Goal: Task Accomplishment & Management: Manage account settings

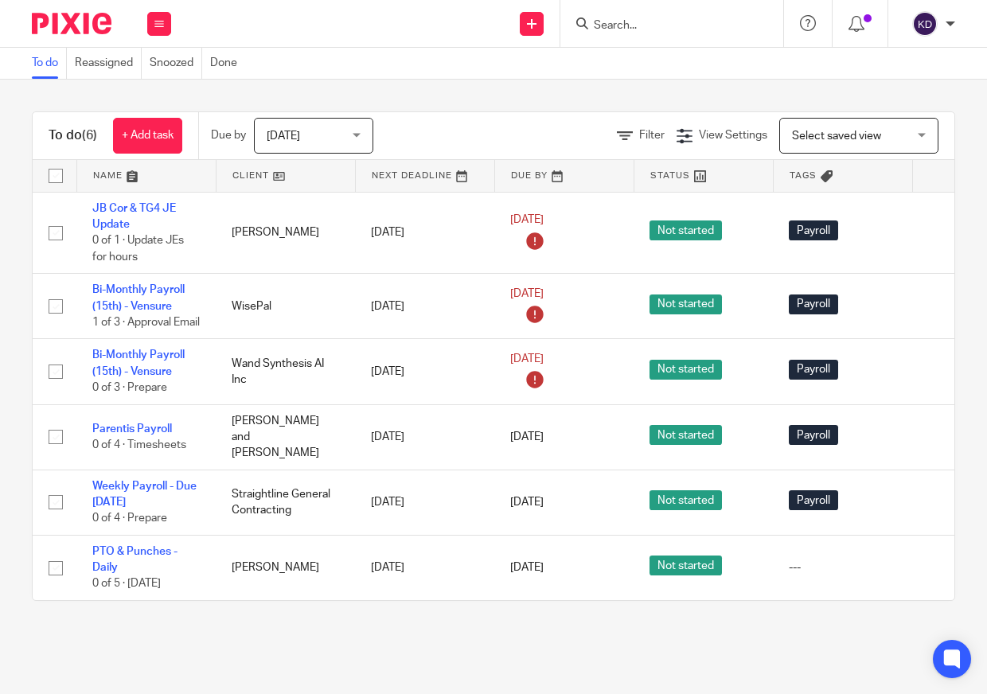
scroll to position [9, 0]
click at [300, 142] on span "Today" at bounding box center [309, 135] width 84 height 33
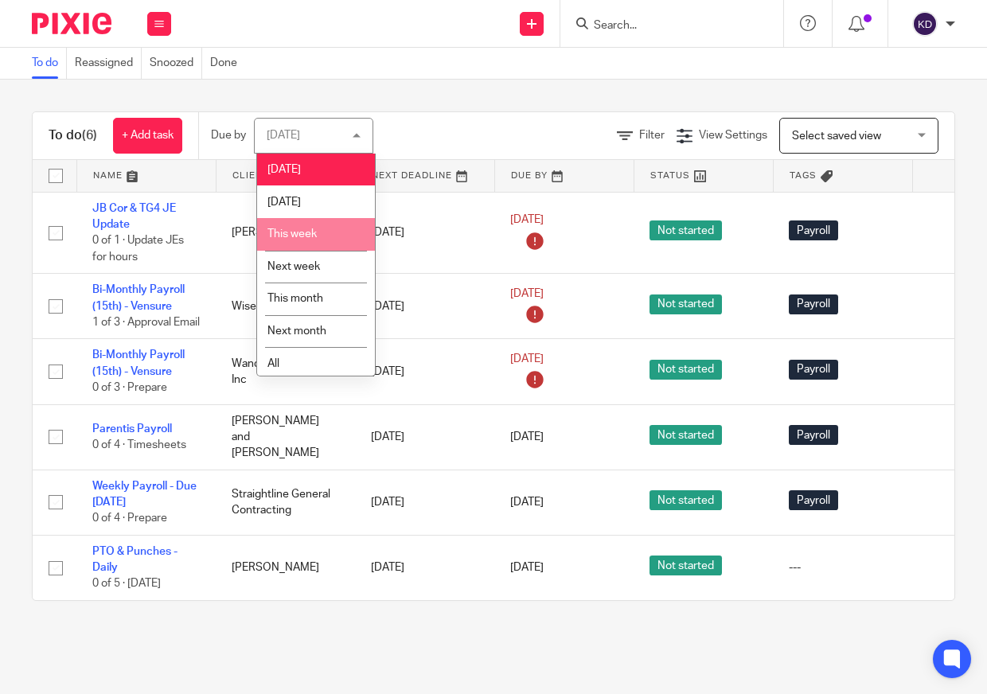
click at [283, 228] on li "This week" at bounding box center [316, 234] width 118 height 33
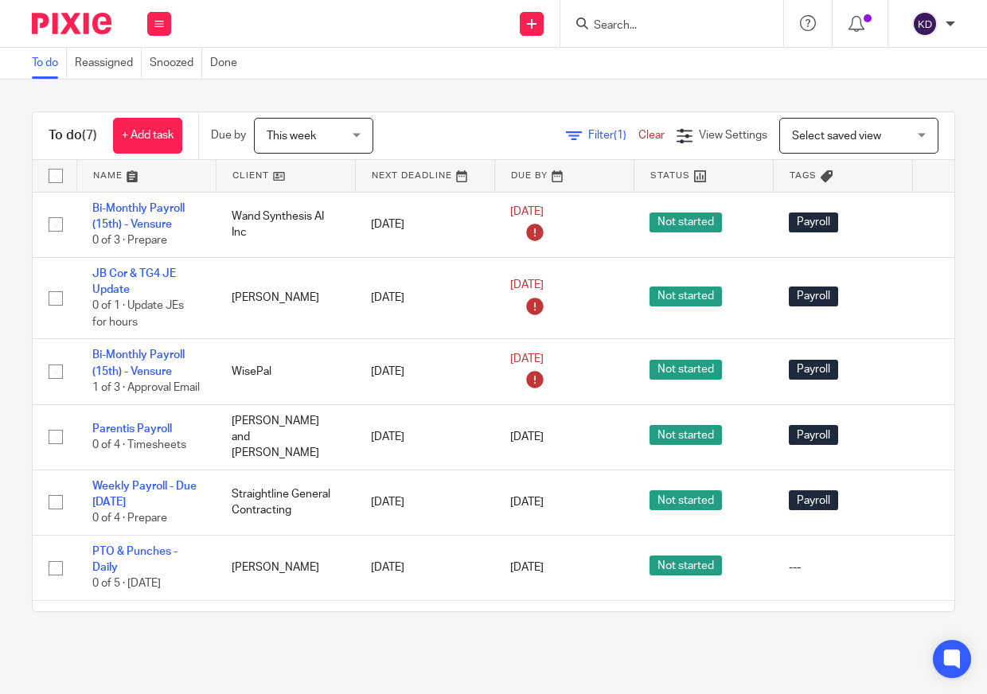
click at [415, 658] on main "To do Reassigned Snoozed Done To do (7) + Add task Due by This week This week […" at bounding box center [493, 347] width 987 height 694
click at [315, 133] on span "This week" at bounding box center [291, 136] width 49 height 11
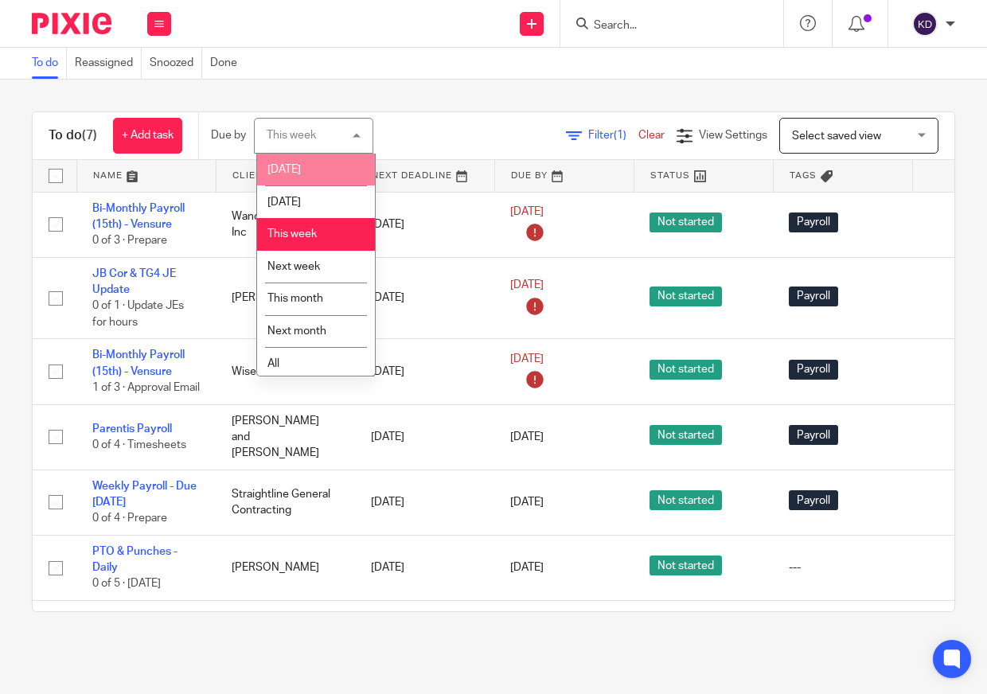
click at [312, 162] on li "[DATE]" at bounding box center [316, 170] width 118 height 33
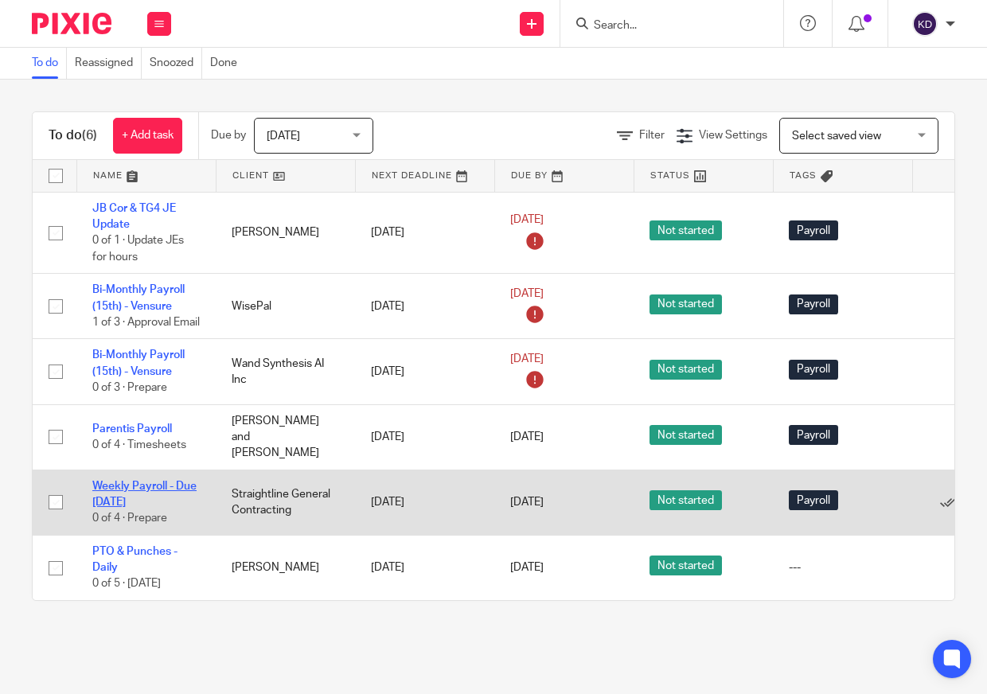
click at [118, 508] on link "Weekly Payroll - Due [DATE]" at bounding box center [144, 494] width 104 height 27
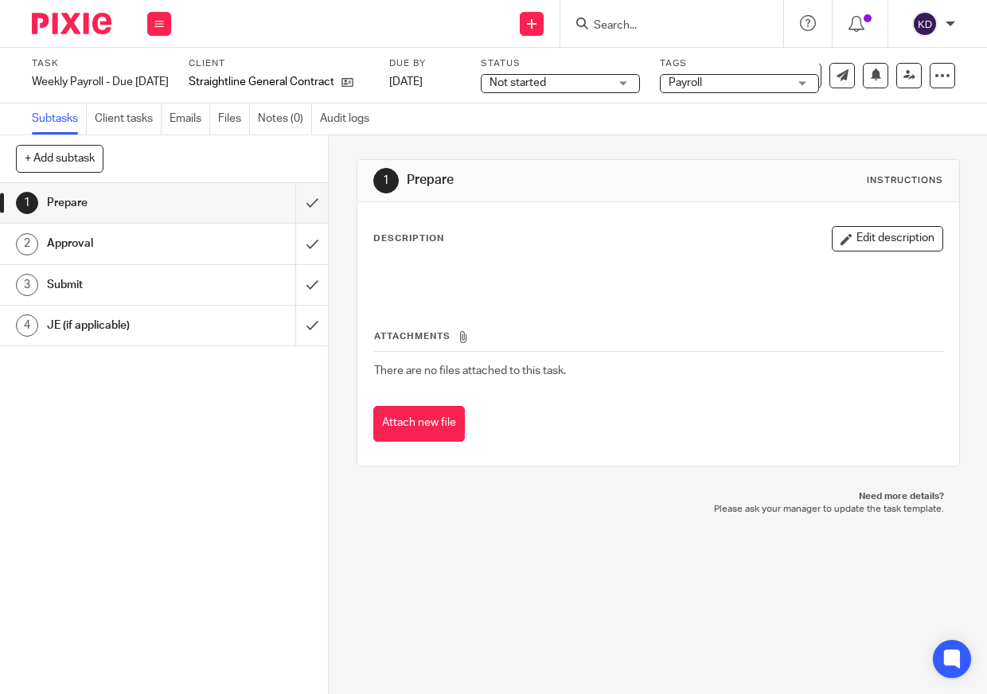
click at [84, 25] on img at bounding box center [72, 24] width 80 height 22
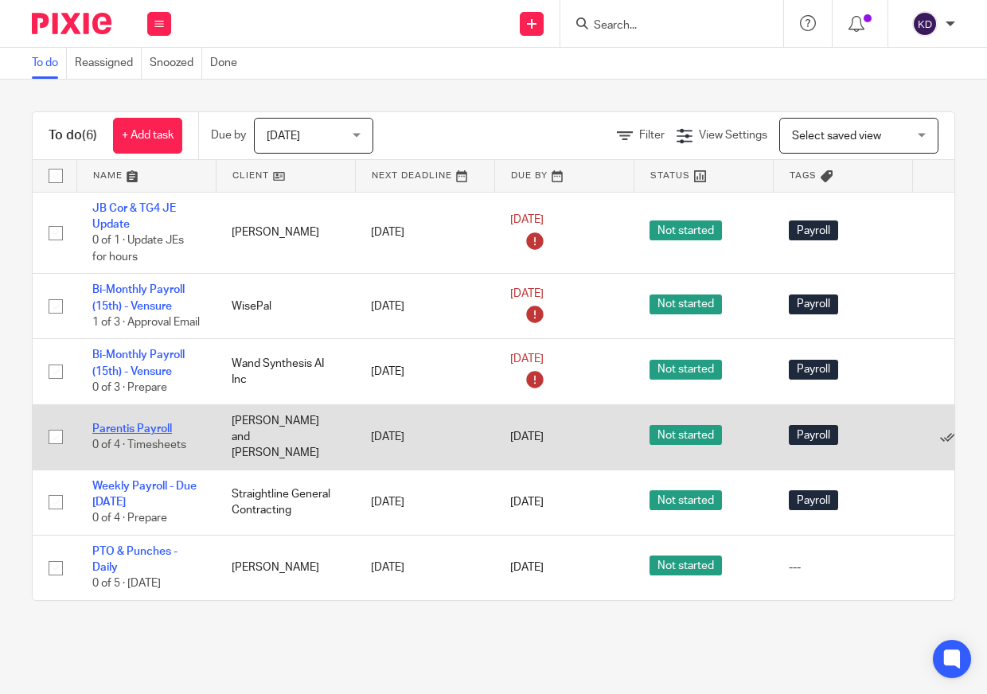
click at [133, 435] on link "Parentis Payroll" at bounding box center [132, 429] width 80 height 11
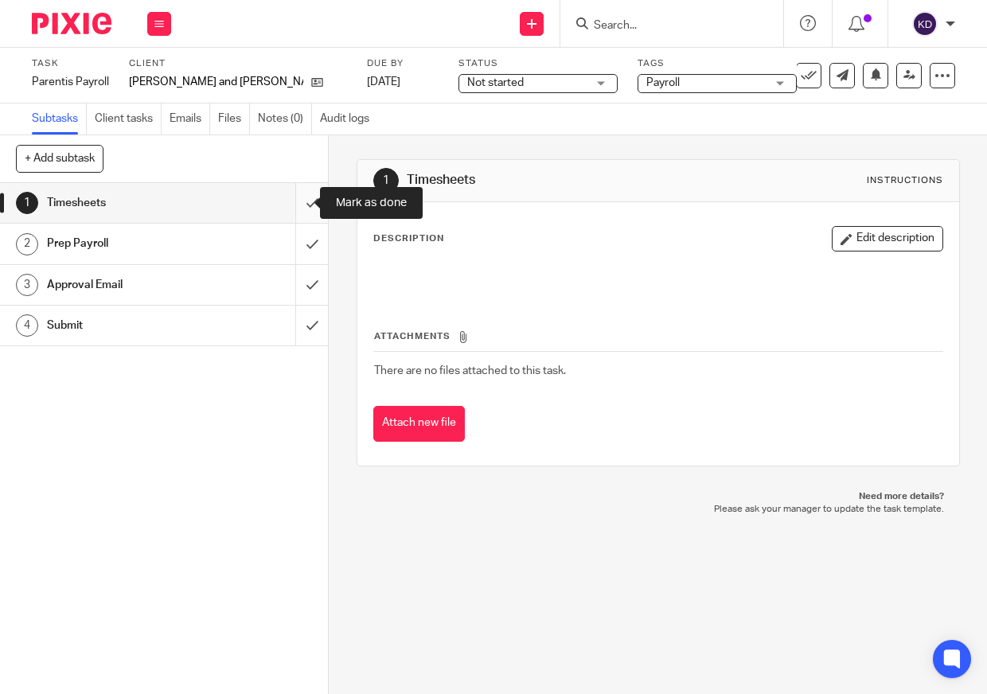
click at [297, 201] on input "submit" at bounding box center [164, 203] width 328 height 40
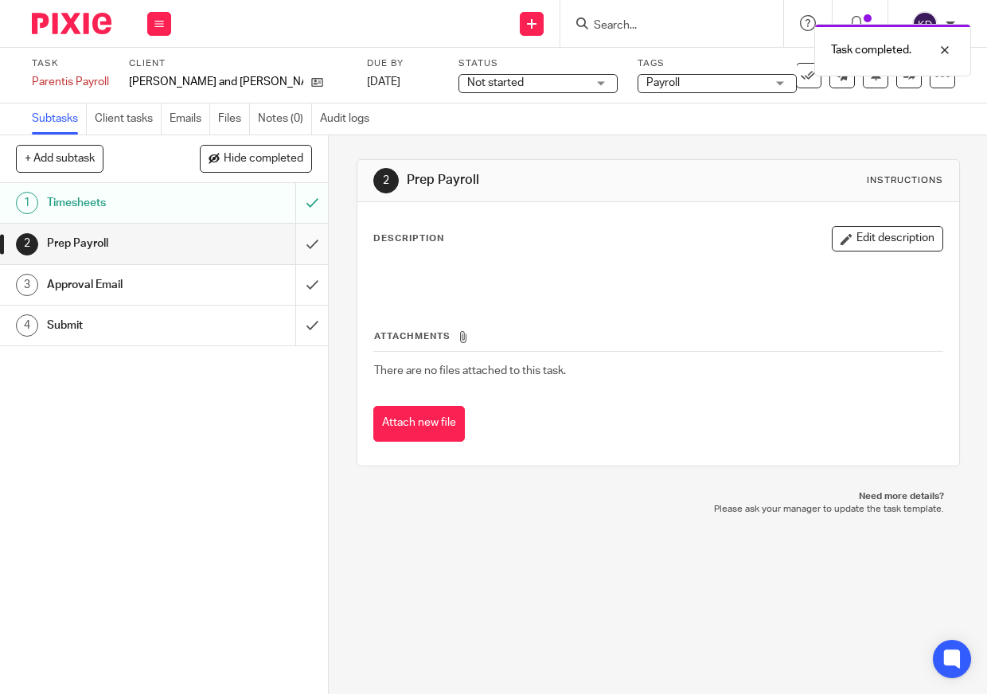
click at [296, 245] on input "submit" at bounding box center [164, 244] width 328 height 40
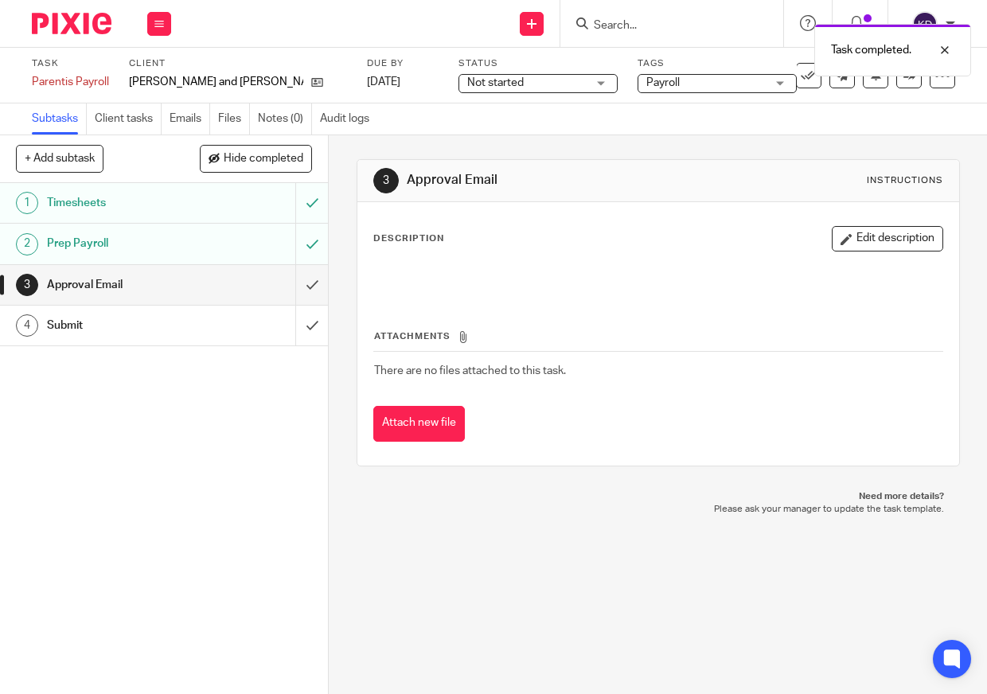
click at [48, 24] on img at bounding box center [72, 24] width 80 height 22
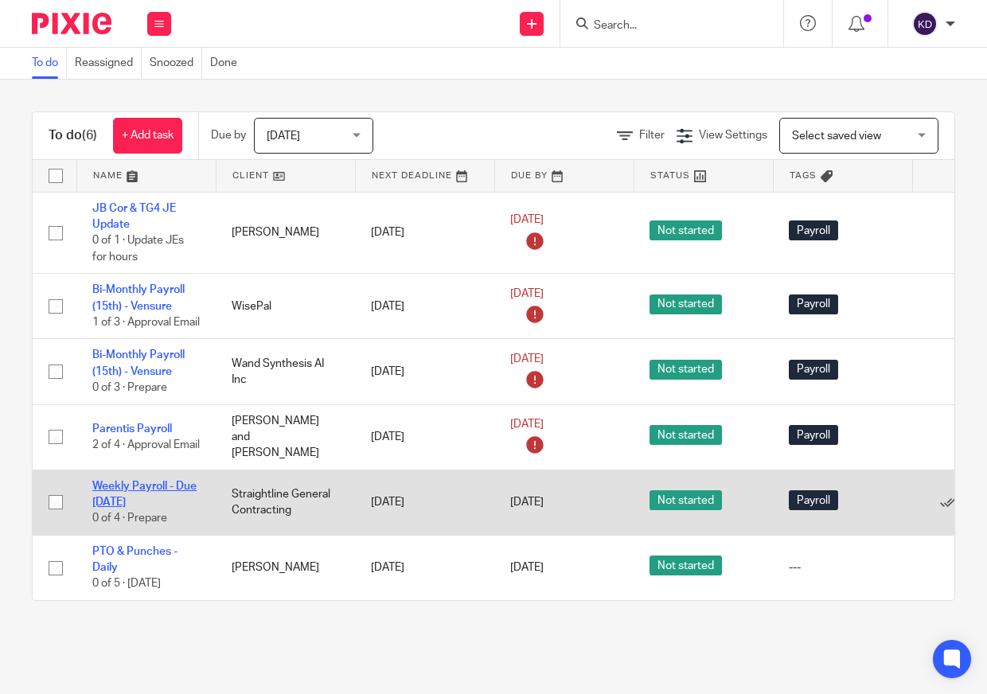
click at [121, 501] on link "Weekly Payroll - Due [DATE]" at bounding box center [144, 494] width 104 height 27
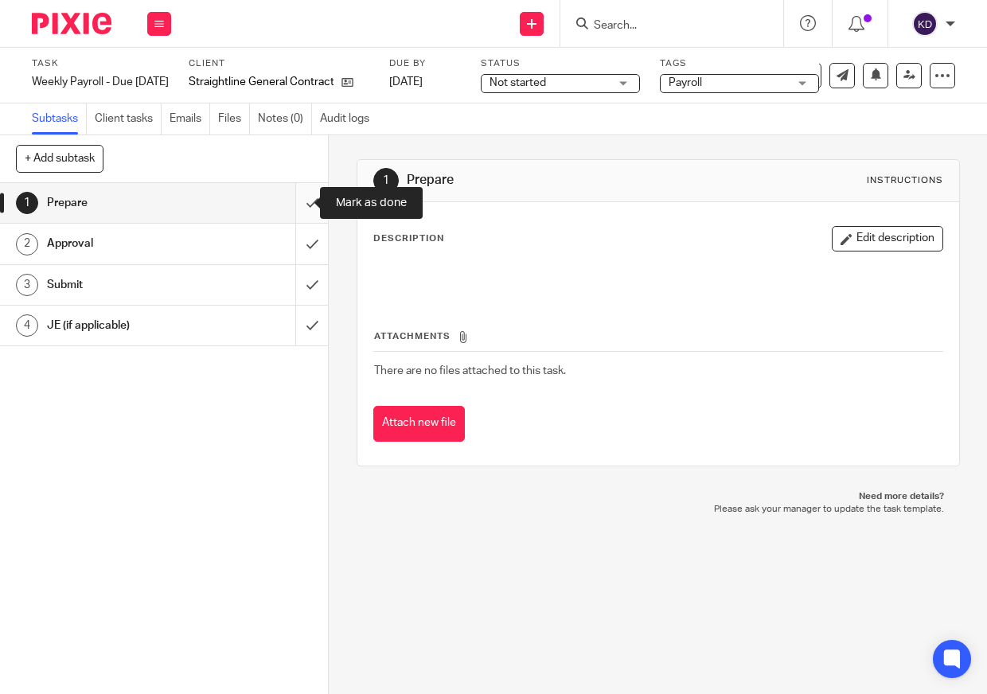
click at [295, 202] on input "submit" at bounding box center [164, 203] width 328 height 40
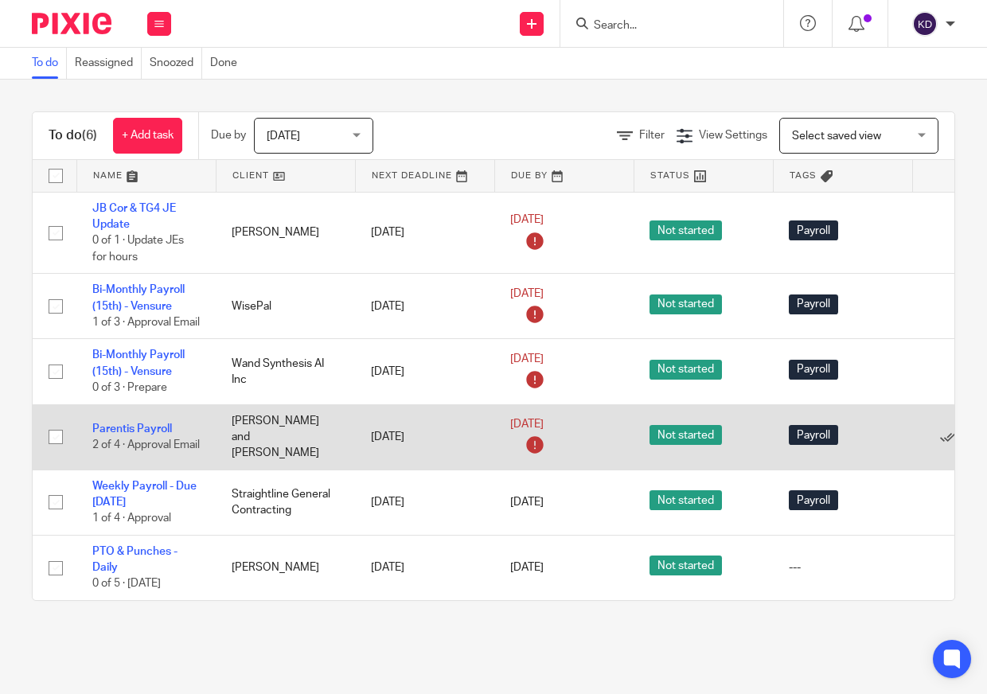
scroll to position [18, 0]
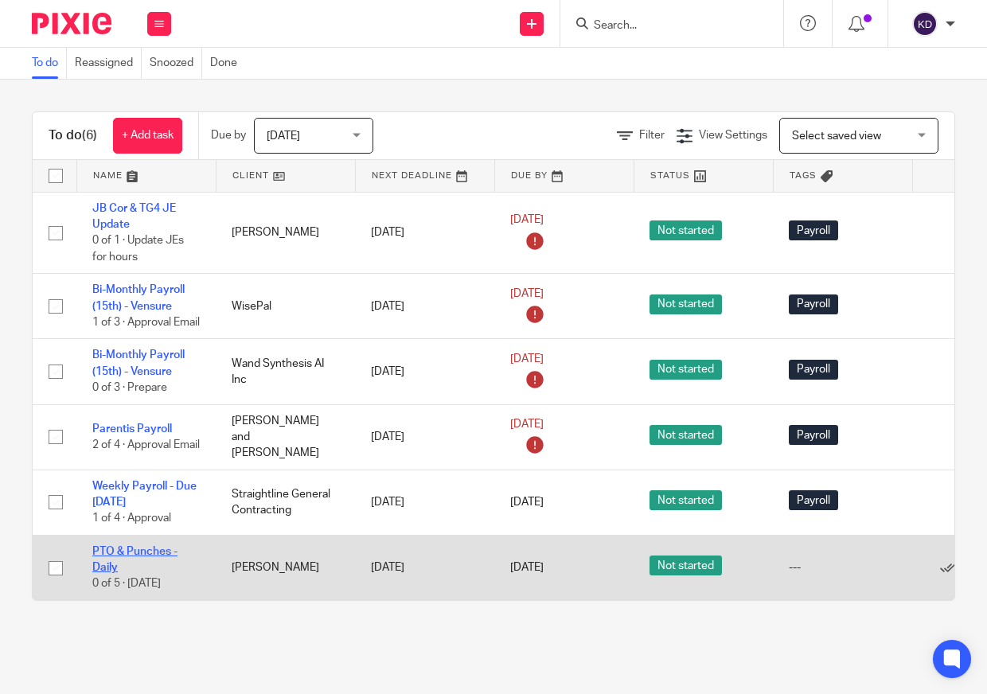
click at [132, 552] on link "PTO & Punches - Daily" at bounding box center [134, 559] width 85 height 27
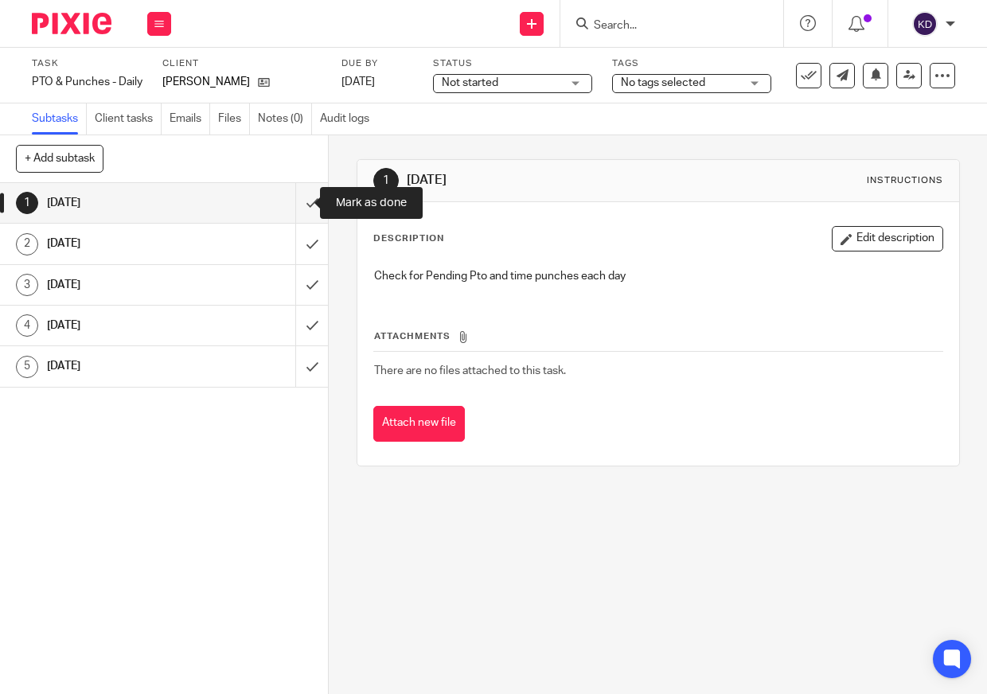
click at [294, 197] on input "submit" at bounding box center [164, 203] width 328 height 40
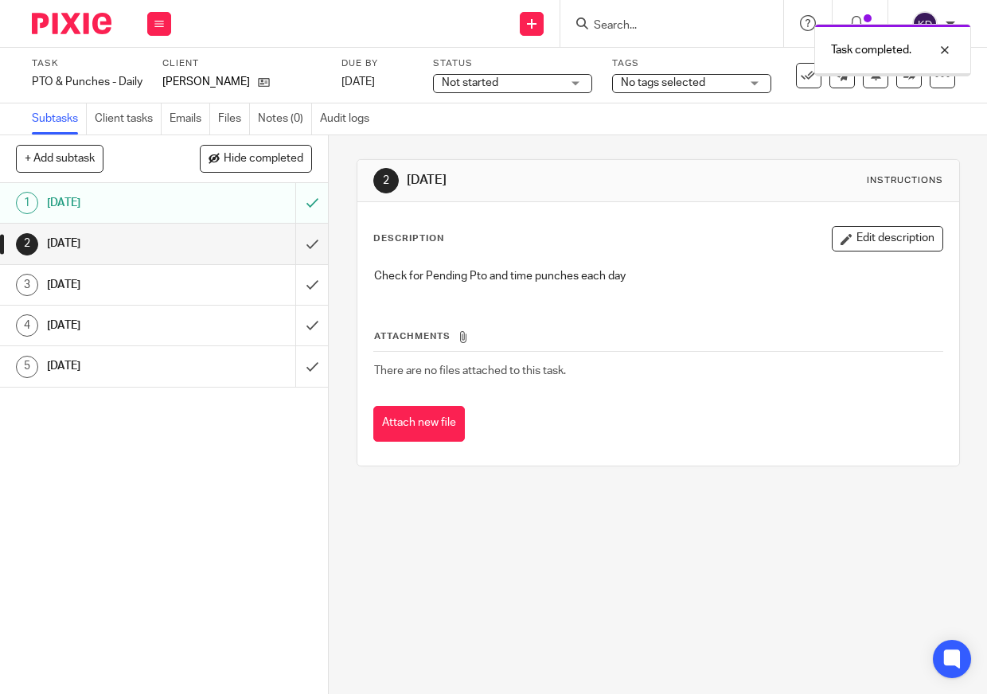
click at [57, 14] on img at bounding box center [72, 24] width 80 height 22
